Goal: Transaction & Acquisition: Purchase product/service

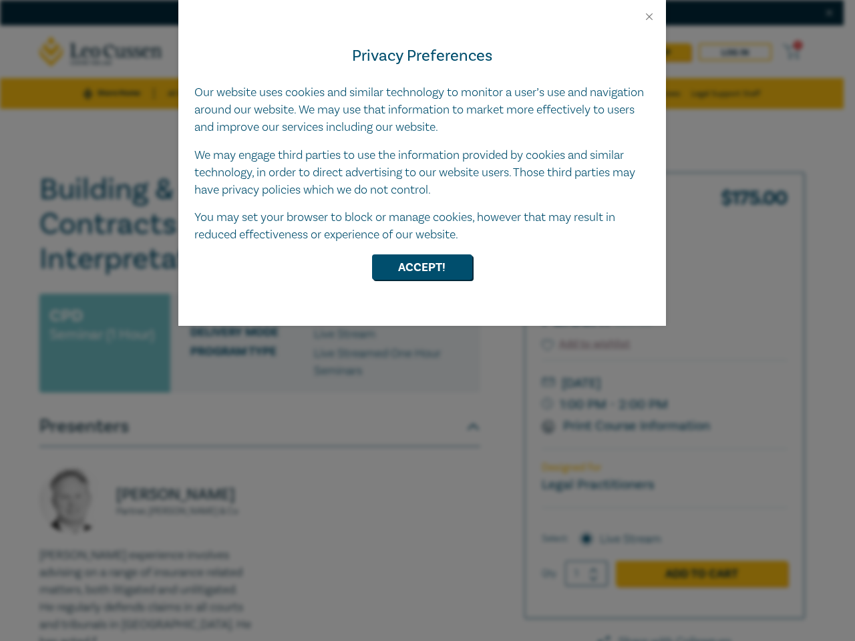
click at [428, 321] on div "Privacy Preferences Our website uses cookies and similar technology to monitor …" at bounding box center [422, 174] width 488 height 303
click at [649, 17] on button "Close" at bounding box center [649, 17] width 12 height 12
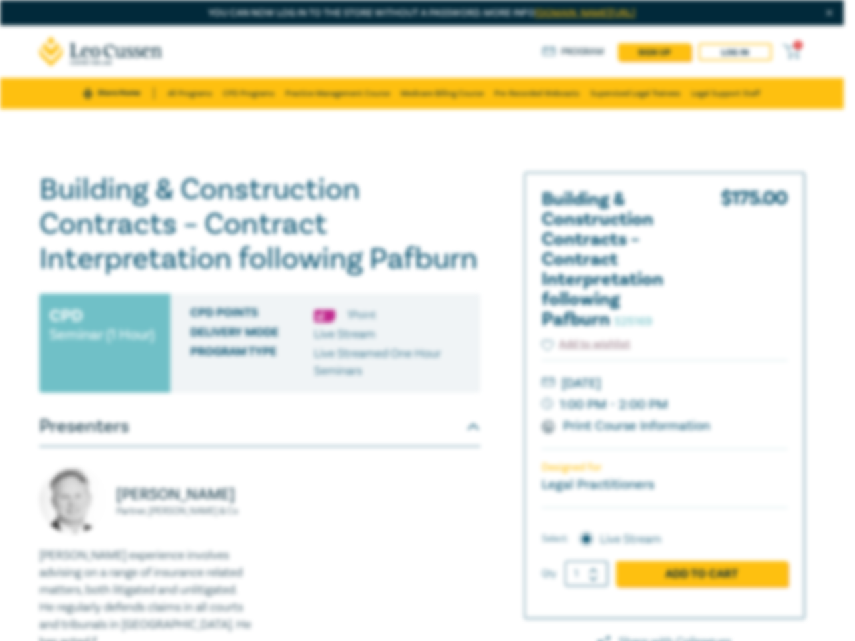
click at [422, 267] on h1 "Building & Construction Contracts – Contract Interpretation following Pafburn S…" at bounding box center [259, 224] width 441 height 104
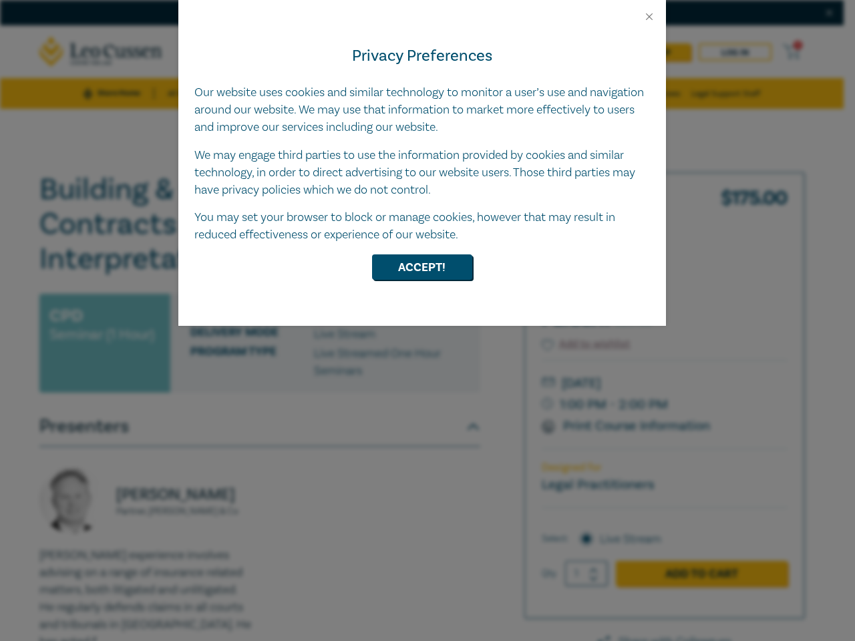
click at [428, 321] on div "Privacy Preferences Our website uses cookies and similar technology to monitor …" at bounding box center [422, 174] width 488 height 303
click at [649, 17] on button "Close" at bounding box center [649, 17] width 12 height 12
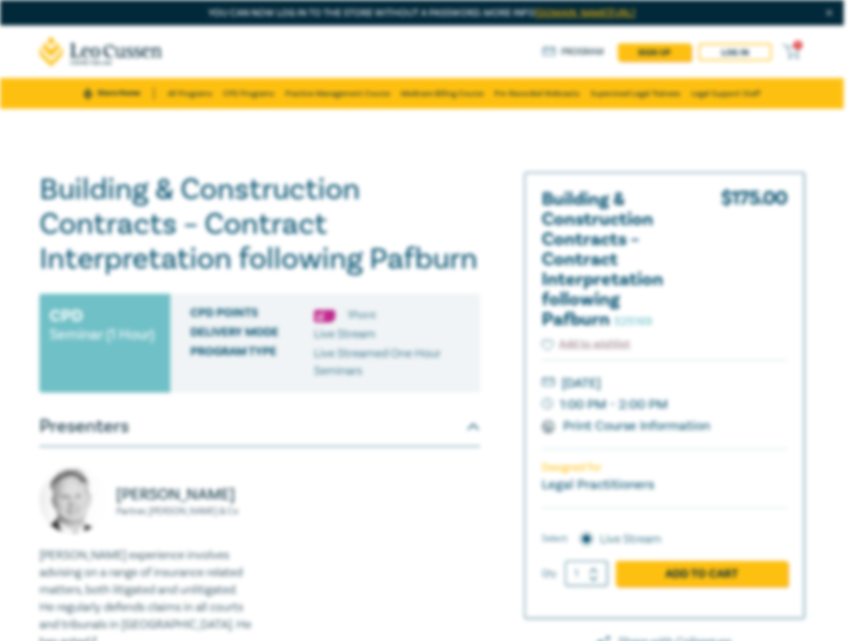
click at [422, 267] on h1 "Building & Construction Contracts – Contract Interpretation following Pafburn S…" at bounding box center [259, 224] width 441 height 104
